Goal: Task Accomplishment & Management: Complete application form

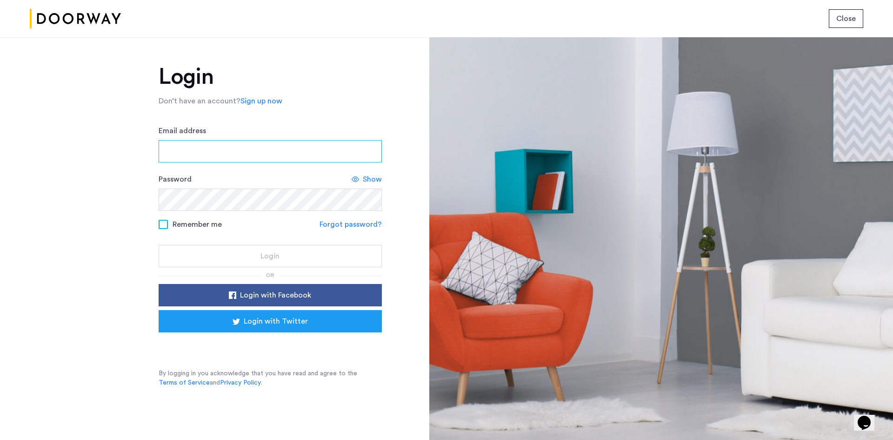
click at [212, 155] on input "Email address" at bounding box center [270, 151] width 223 height 22
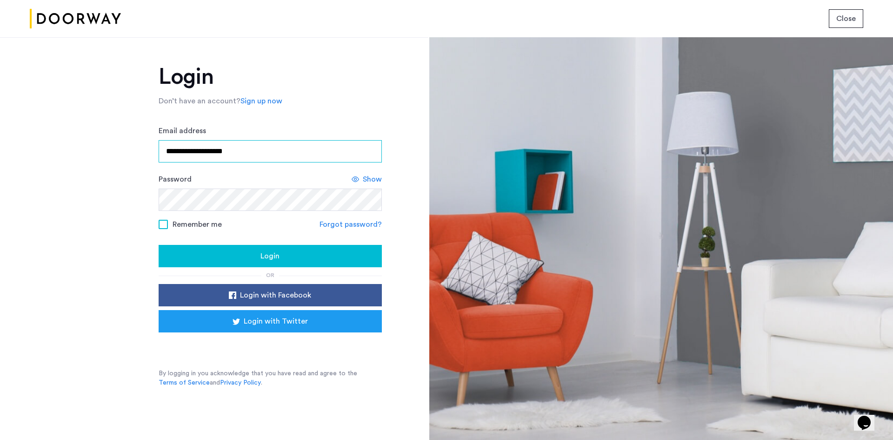
type input "**********"
click at [83, 124] on div "**********" at bounding box center [214, 238] width 428 height 402
click at [270, 263] on button "Login" at bounding box center [270, 256] width 223 height 22
click at [159, 245] on button "Login" at bounding box center [270, 256] width 223 height 22
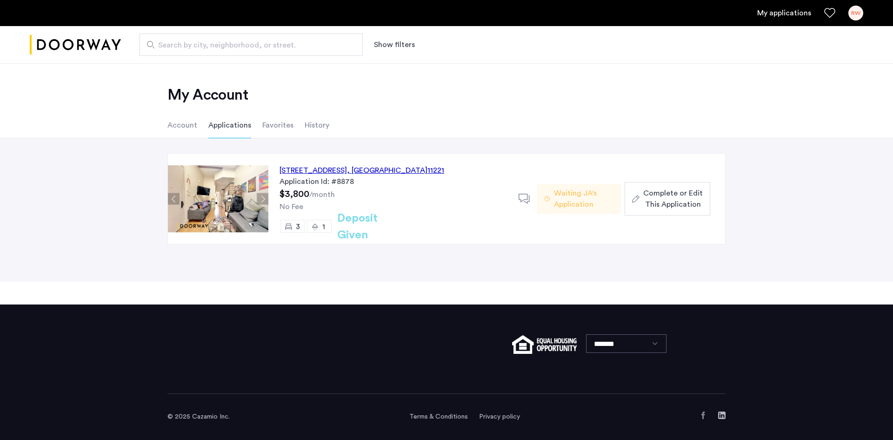
click at [673, 186] on button "Complete or Edit This Application" at bounding box center [668, 198] width 86 height 33
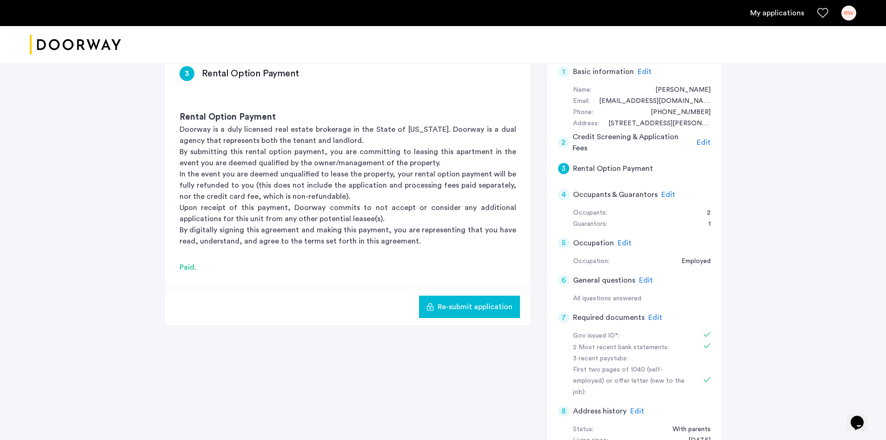
scroll to position [93, 0]
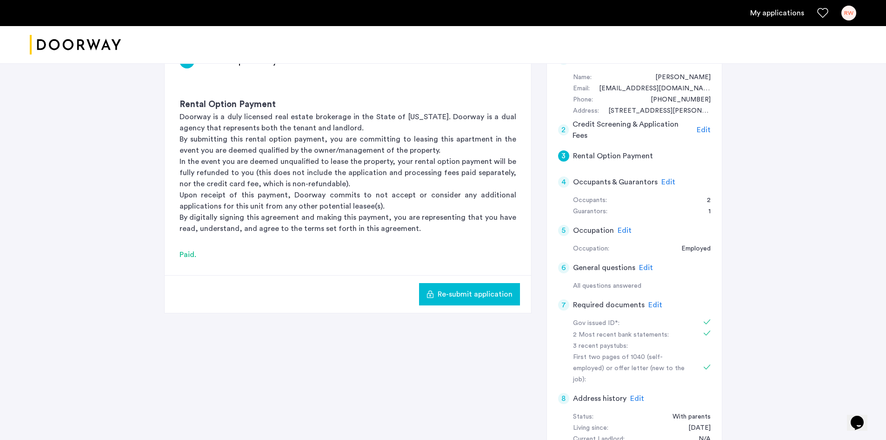
click at [650, 305] on span "Edit" at bounding box center [655, 304] width 14 height 7
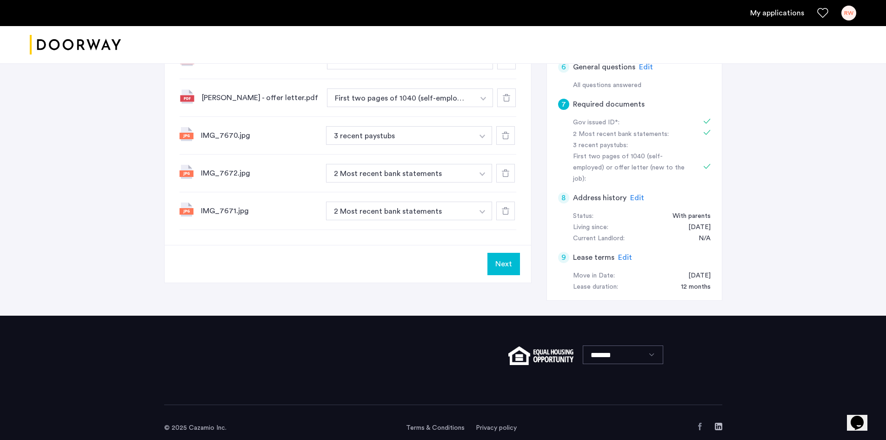
scroll to position [247, 0]
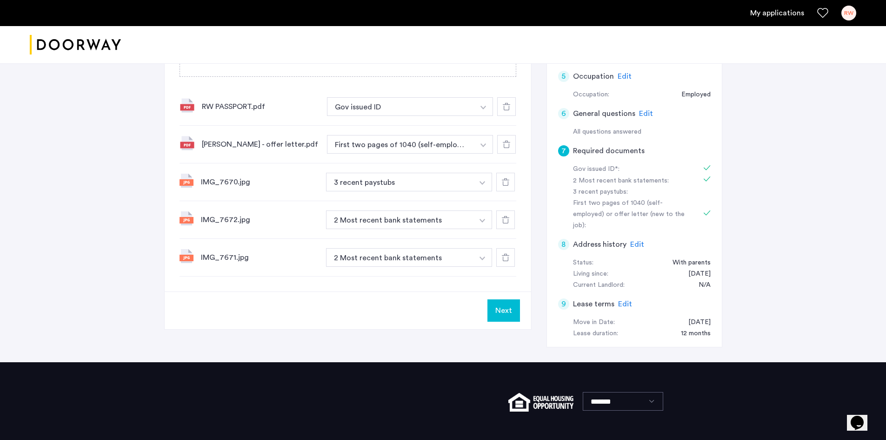
click at [505, 184] on icon at bounding box center [505, 181] width 7 height 7
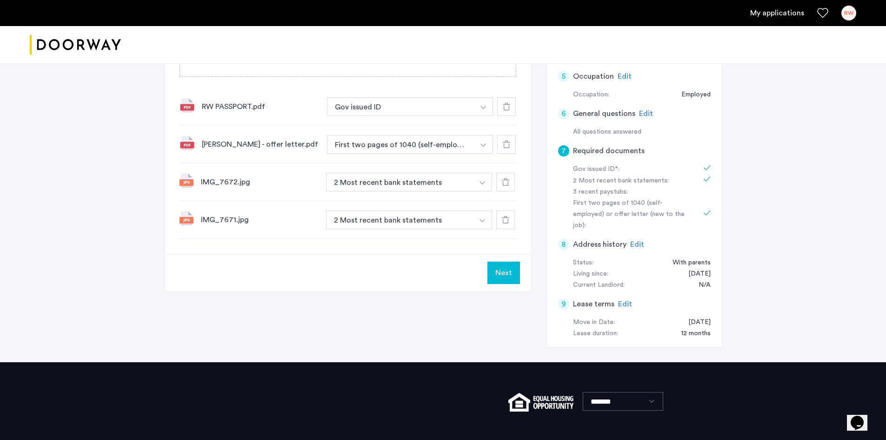
click at [505, 185] on icon at bounding box center [505, 181] width 7 height 7
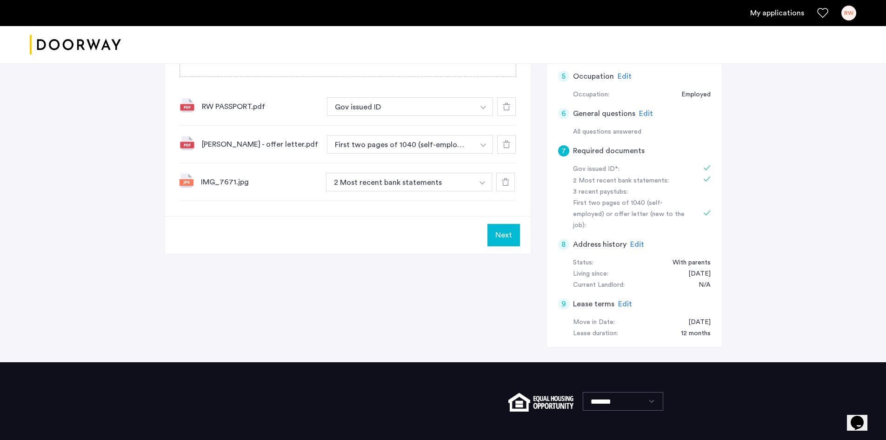
click at [505, 187] on div at bounding box center [505, 182] width 19 height 19
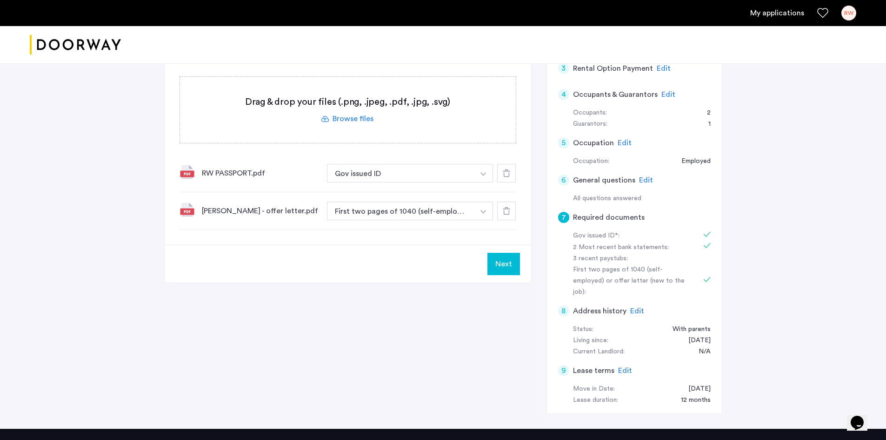
scroll to position [107, 0]
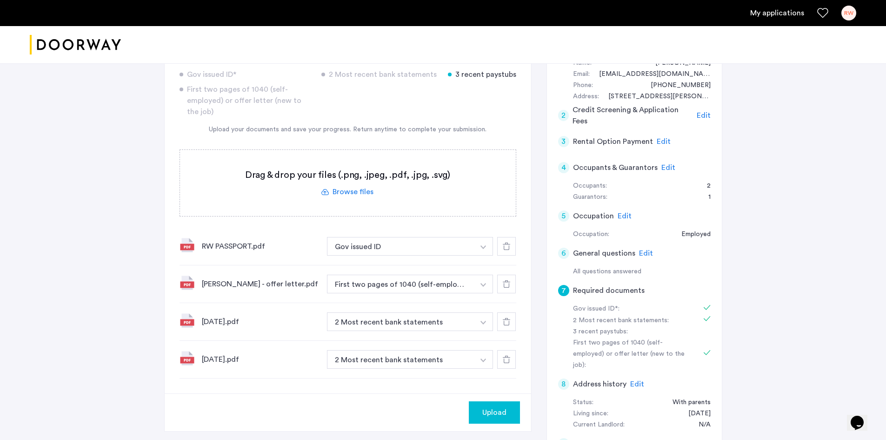
click at [484, 321] on img "button" at bounding box center [483, 322] width 6 height 4
click at [237, 371] on div "July2025.pdf 2 Most recent bank statements + 3 recent paystubs 2 Most recent ba…" at bounding box center [348, 359] width 337 height 38
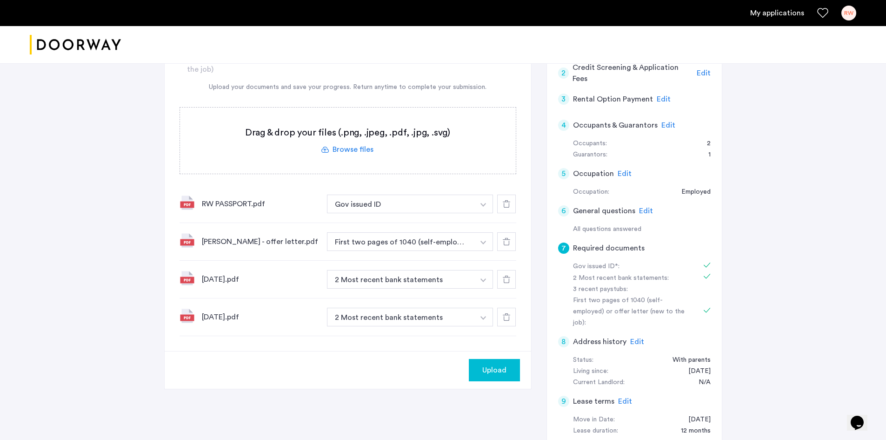
scroll to position [61, 0]
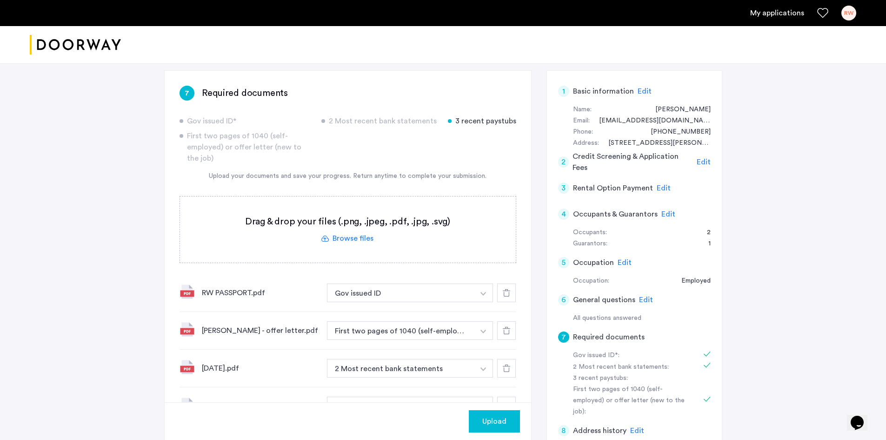
click at [356, 239] on label at bounding box center [348, 229] width 336 height 66
click at [0, 0] on input "file" at bounding box center [0, 0] width 0 height 0
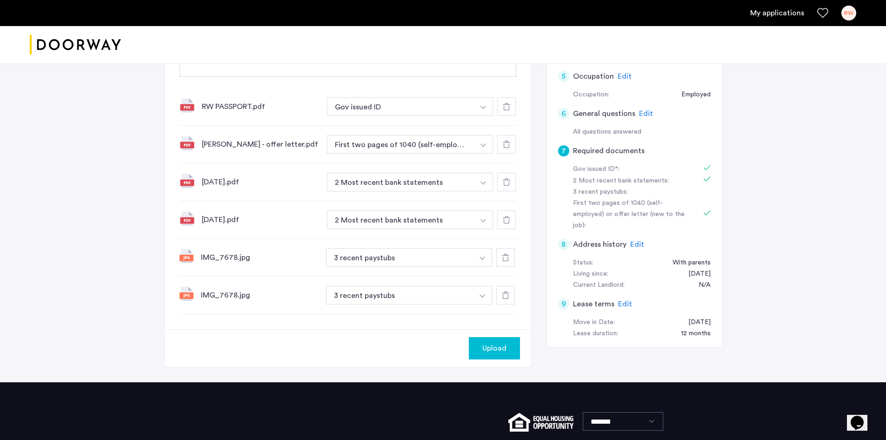
scroll to position [294, 0]
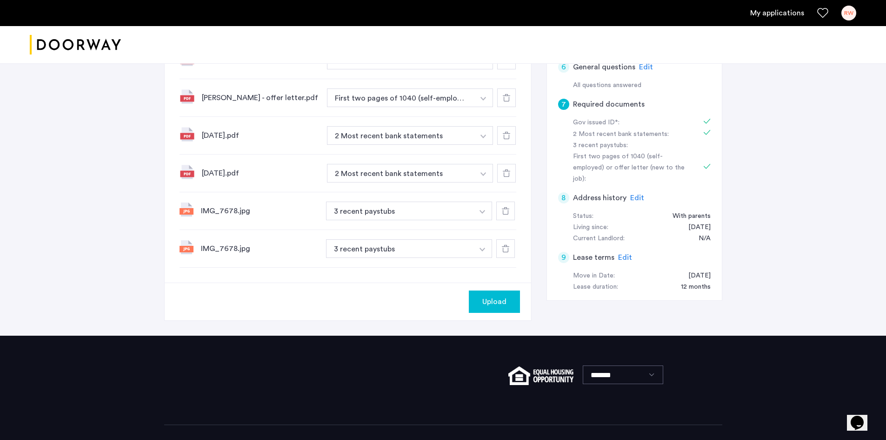
click at [501, 249] on div at bounding box center [505, 248] width 19 height 19
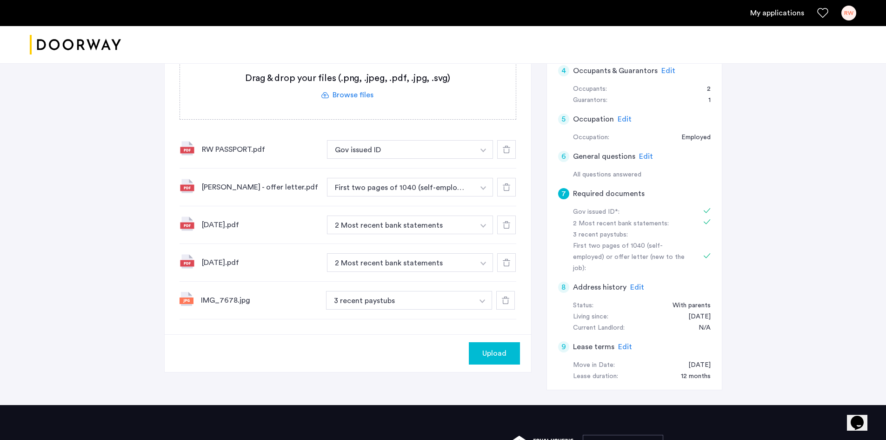
scroll to position [200, 0]
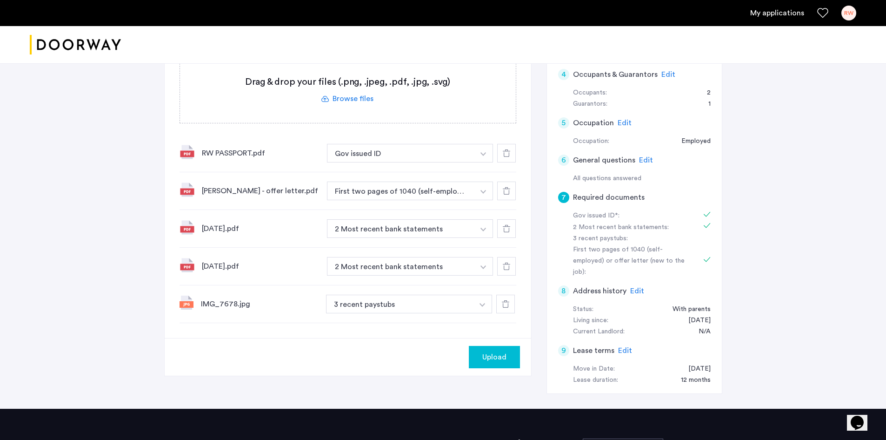
click at [488, 352] on span "Upload" at bounding box center [494, 356] width 24 height 11
